Goal: Transaction & Acquisition: Obtain resource

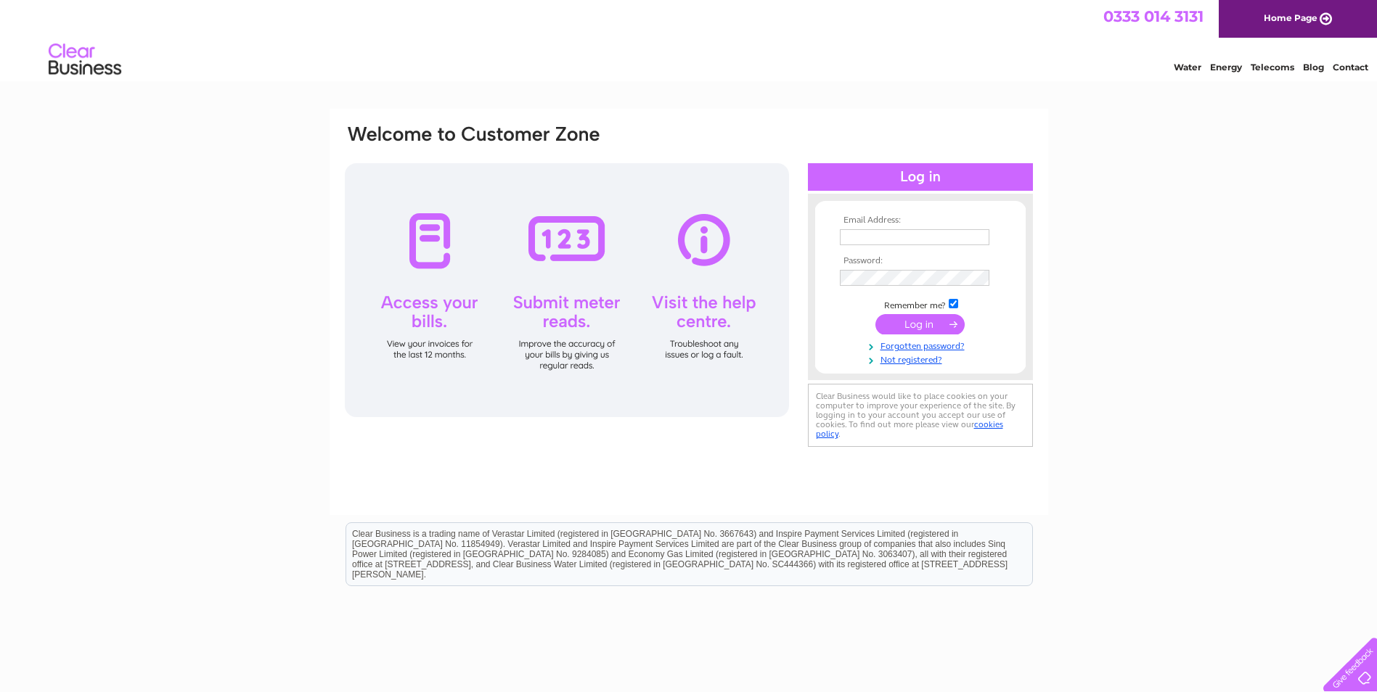
type input "Santamaria@accurise.net"
click at [927, 322] on input "submit" at bounding box center [919, 324] width 89 height 20
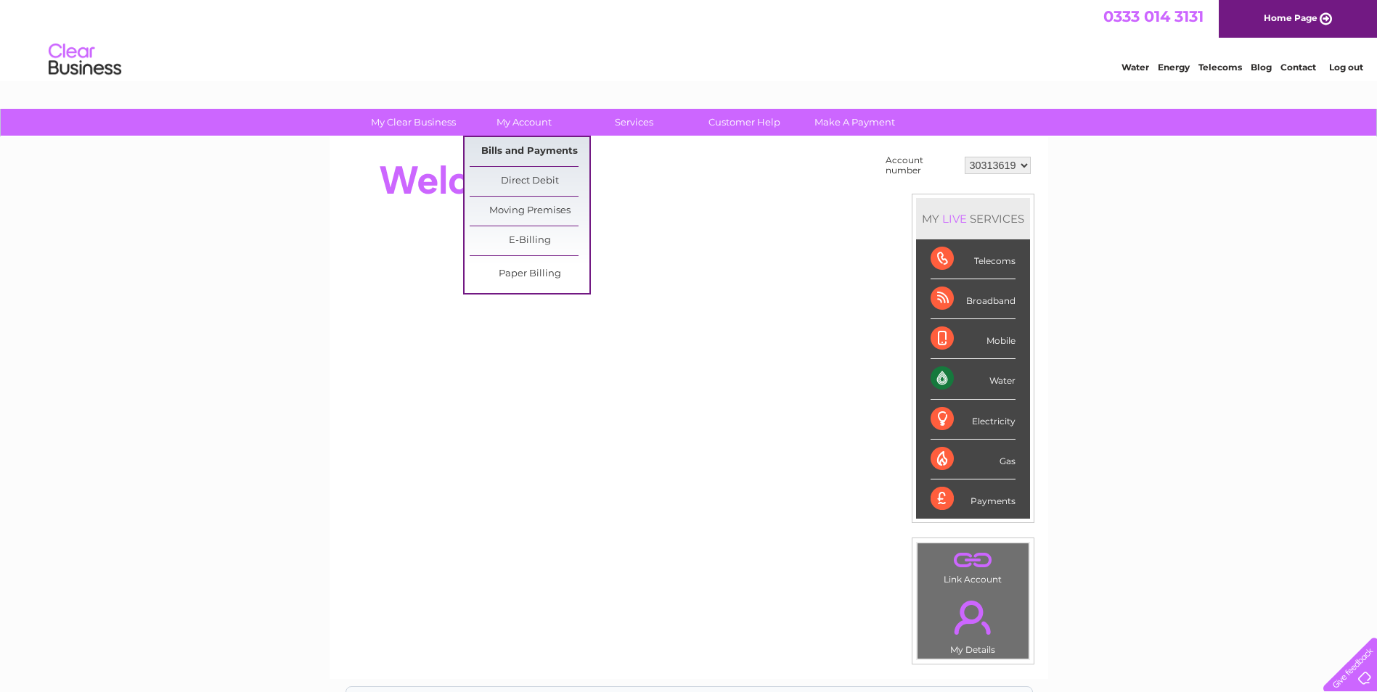
click at [517, 147] on link "Bills and Payments" at bounding box center [530, 151] width 120 height 29
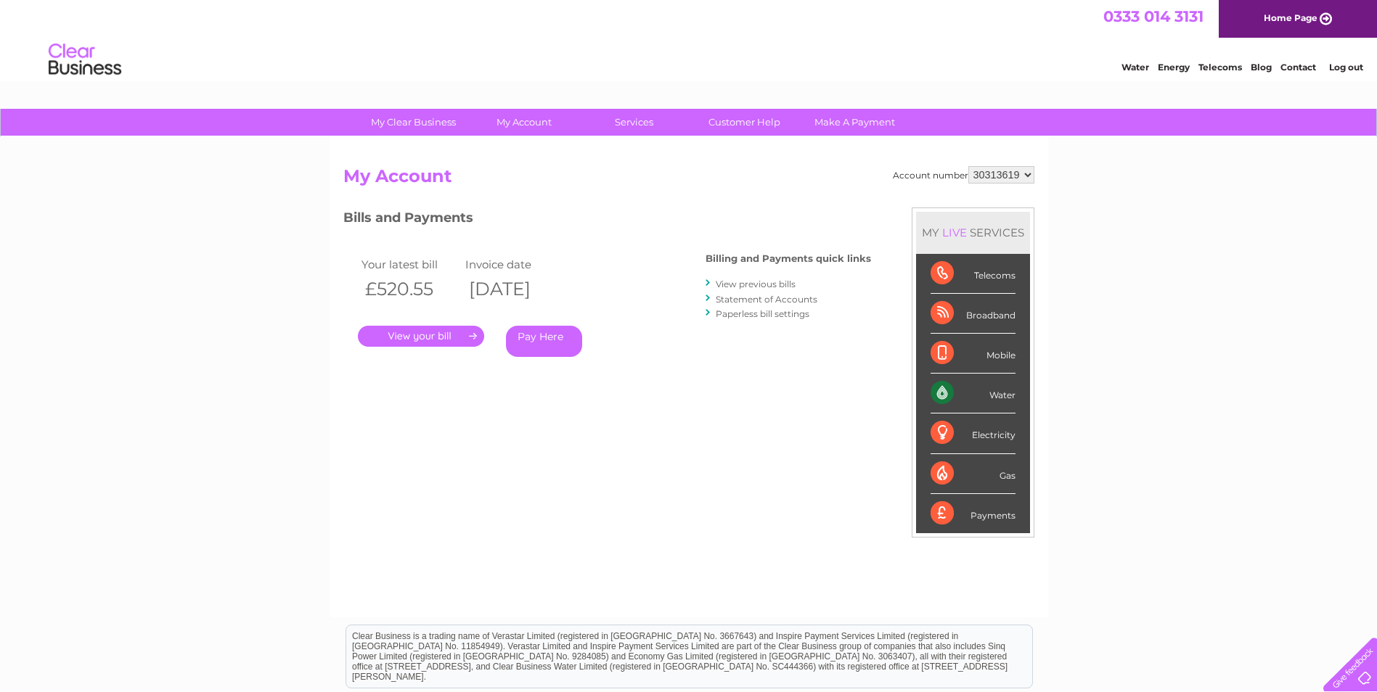
click at [291, 419] on div "My Clear Business Login Details My Details My Preferences Link Account My Accou…" at bounding box center [688, 487] width 1377 height 757
click at [405, 333] on link "." at bounding box center [421, 336] width 126 height 21
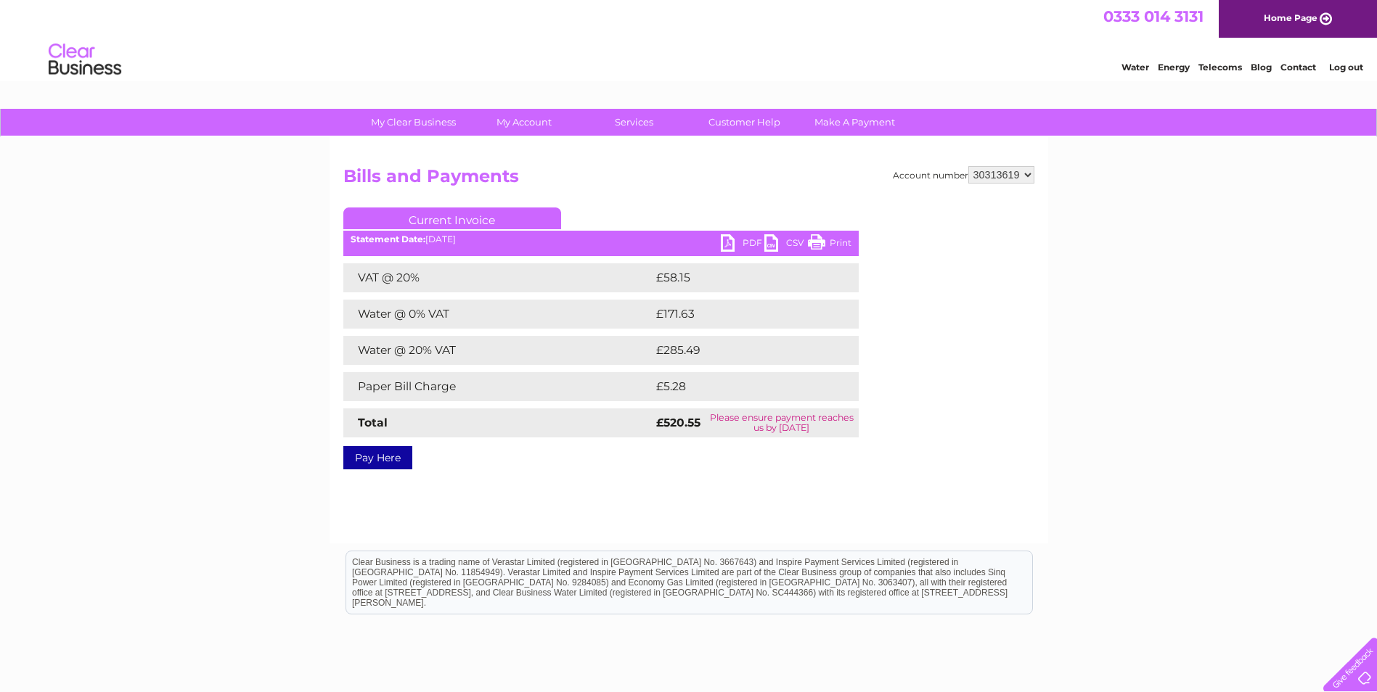
click at [735, 250] on link "PDF" at bounding box center [743, 244] width 44 height 21
click at [1337, 67] on link "Log out" at bounding box center [1346, 67] width 34 height 11
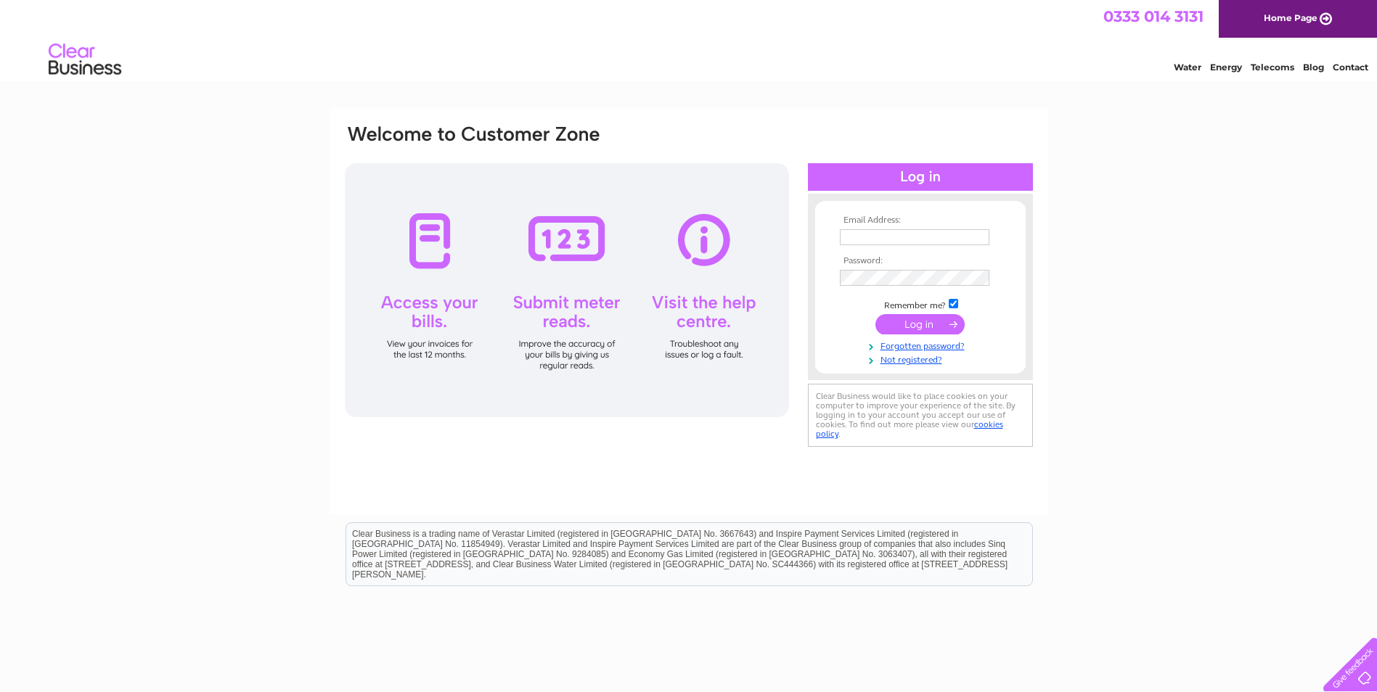
click at [881, 82] on div "Water Energy Telecoms Blog Contact" at bounding box center [688, 61] width 1377 height 47
